Goal: Entertainment & Leisure: Consume media (video, audio)

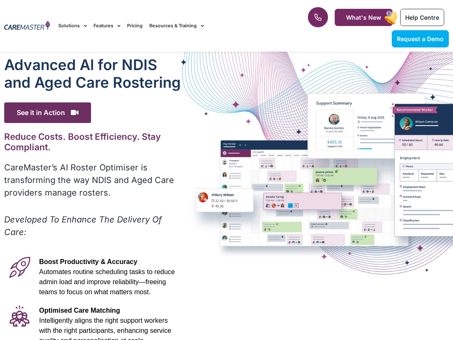
click at [16, 174] on p "CareMaster’s AI Roster Optimiser is transforming the way NDIS and Aged Care pro…" at bounding box center [92, 180] width 177 height 38
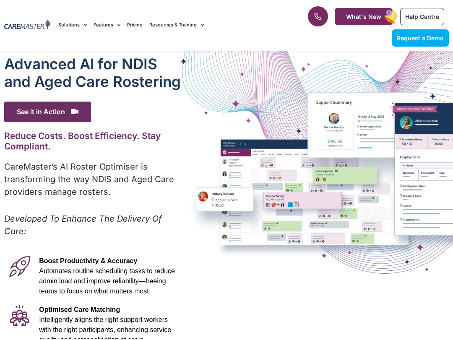
click at [63, 104] on span "See it in Action" at bounding box center [47, 112] width 87 height 21
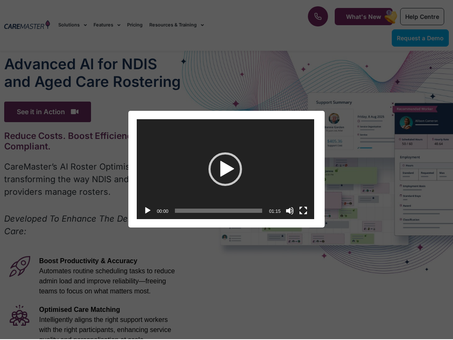
click at [65, 103] on div "Video Player [URL][DOMAIN_NAME] 00:00 00:00 01:15 Use Up/Down Arrow keys to inc…" at bounding box center [226, 170] width 453 height 340
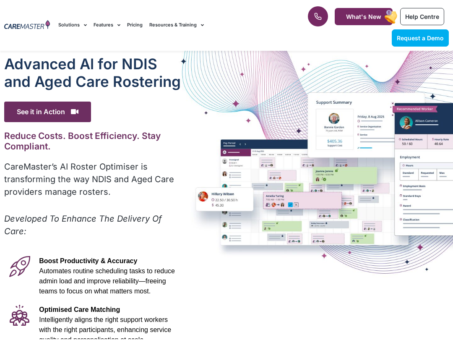
click at [50, 104] on span "See it in Action" at bounding box center [47, 112] width 87 height 21
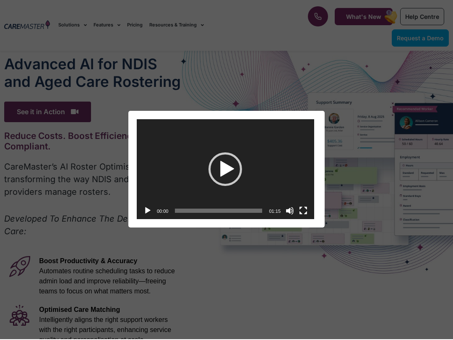
click at [61, 112] on div "Video Player [URL][DOMAIN_NAME] 00:00 00:00 01:15 Use Up/Down Arrow keys to inc…" at bounding box center [226, 170] width 446 height 117
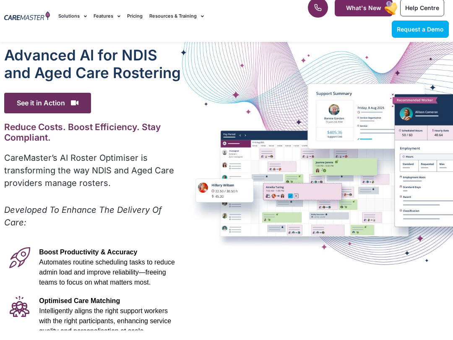
click at [48, 102] on span "See it in Action" at bounding box center [47, 112] width 87 height 21
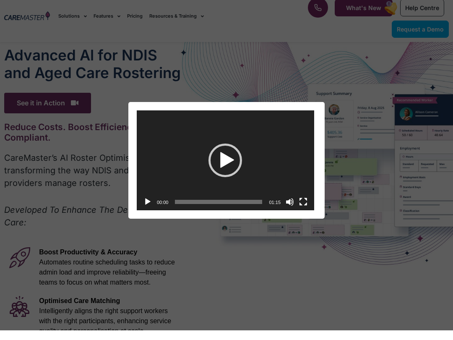
click at [56, 95] on div "Video Player [URL][DOMAIN_NAME] 00:00 00:00 01:15 Use Up/Down Arrow keys to inc…" at bounding box center [226, 170] width 453 height 340
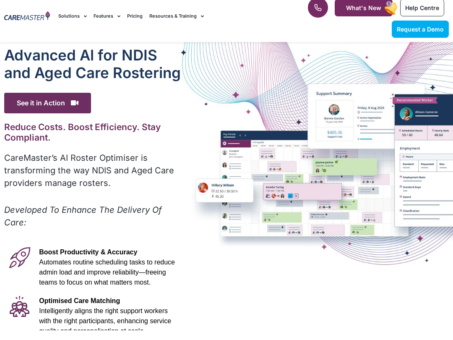
click at [55, 90] on div "Advanced Al for NDIS and Aged Care Rostering See it in Action Video Player [URL…" at bounding box center [93, 276] width 186 height 448
click at [48, 85] on div "Advanced Al for NDIS and Aged Care Rostering See it in Action Video Player [URL…" at bounding box center [93, 276] width 186 height 448
click at [57, 109] on span "See it in Action" at bounding box center [47, 112] width 87 height 21
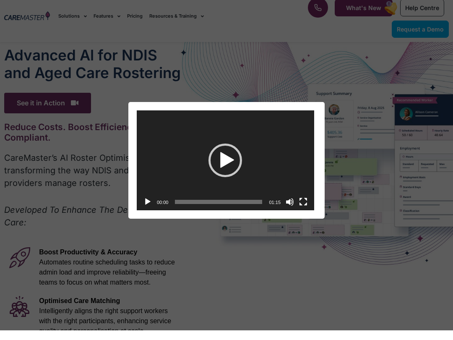
click at [68, 96] on div "Video Player [URL][DOMAIN_NAME] 00:00 00:00 01:15 Use Up/Down Arrow keys to inc…" at bounding box center [226, 170] width 453 height 340
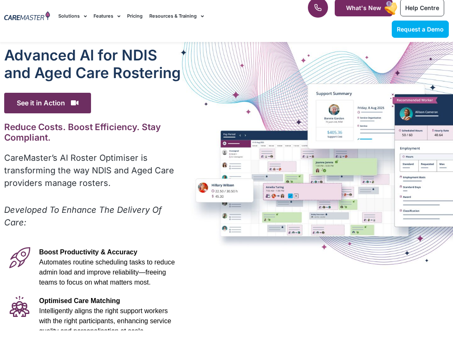
click at [60, 80] on h1 "Advanced Al for NDIS and Aged Care Rostering" at bounding box center [92, 73] width 177 height 35
click at [55, 82] on div "Advanced Al for NDIS and Aged Care Rostering" at bounding box center [92, 75] width 177 height 38
click at [58, 102] on span "See it in Action" at bounding box center [47, 112] width 87 height 21
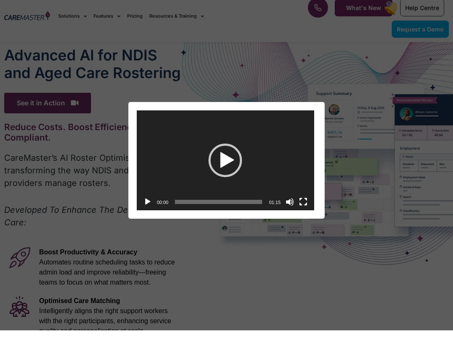
click at [226, 156] on div "Play" at bounding box center [226, 170] width 34 height 34
click at [196, 193] on video "[URL][DOMAIN_NAME]" at bounding box center [225, 170] width 177 height 100
click at [218, 211] on span "Time Slider" at bounding box center [218, 211] width 0 height 0
click at [210, 211] on span "Time Slider" at bounding box center [210, 211] width 0 height 0
click at [206, 209] on div "00:31" at bounding box center [218, 211] width 87 height 17
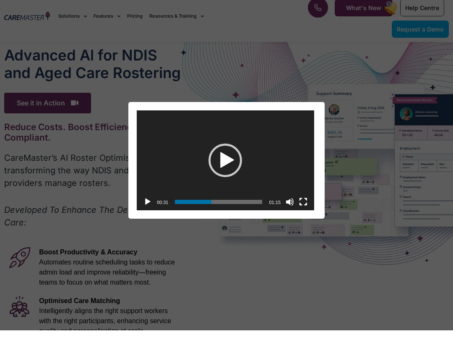
click at [214, 209] on span "00:31" at bounding box center [218, 211] width 87 height 4
click at [214, 211] on span "Time Slider" at bounding box center [214, 211] width 0 height 0
click at [204, 209] on span "00:31" at bounding box center [218, 211] width 87 height 4
click at [144, 207] on button "Play" at bounding box center [147, 211] width 8 height 8
click at [229, 139] on div "Video Player" at bounding box center [225, 170] width 177 height 100
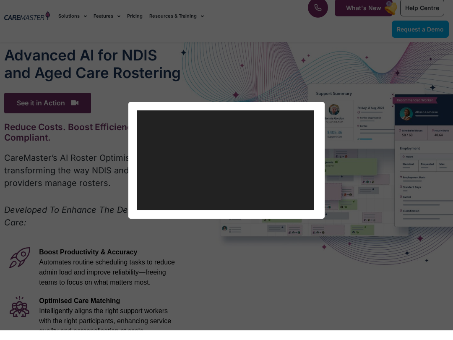
click at [382, 250] on div "Video Player [URL][DOMAIN_NAME] 00:00 00:24 01:15 Use Up/Down Arrow keys to inc…" at bounding box center [226, 170] width 453 height 340
